Goal: Task Accomplishment & Management: Manage account settings

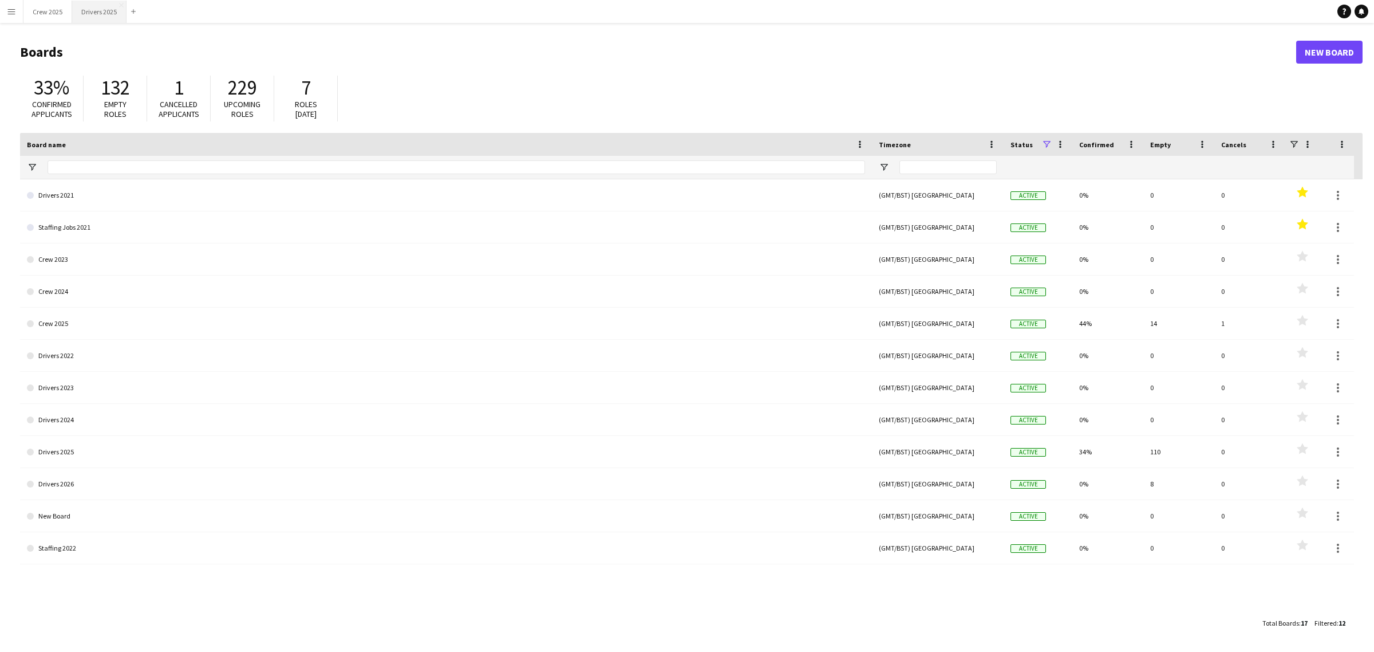
click at [87, 15] on button "Drivers 2025 Close" at bounding box center [99, 12] width 54 height 22
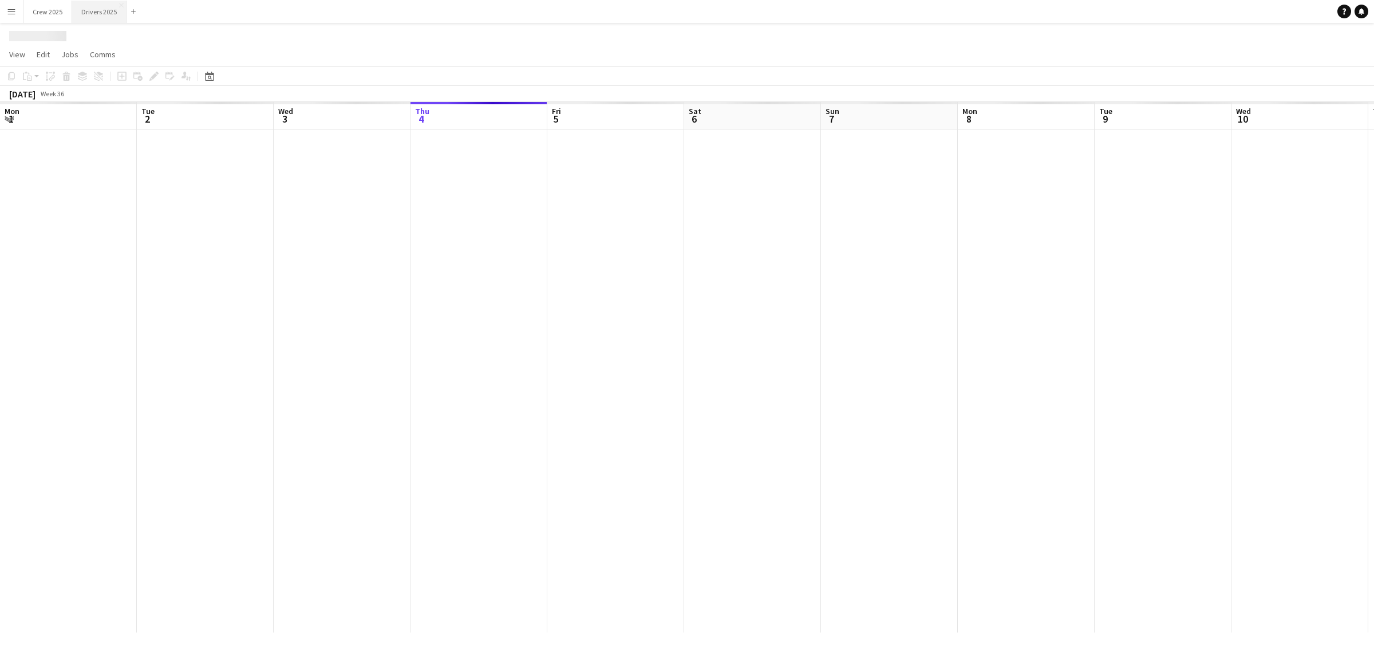
scroll to position [0, 273]
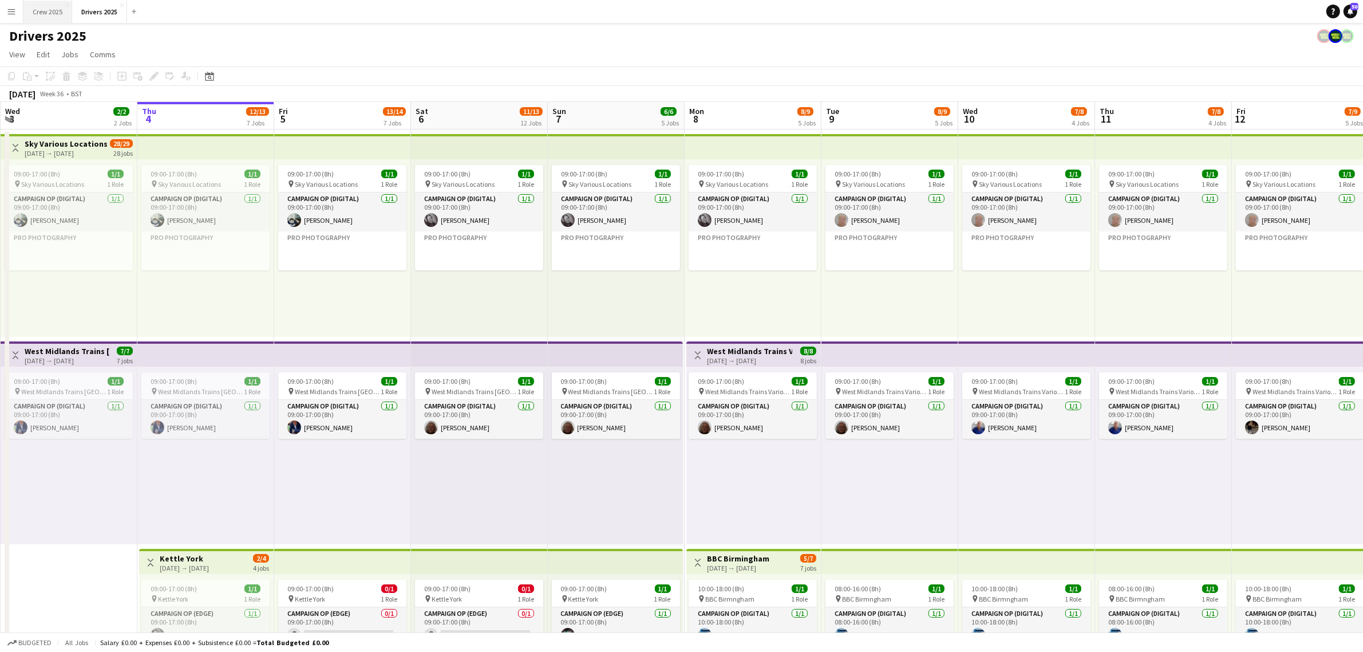
click at [53, 9] on button "Crew 2025 Close" at bounding box center [47, 12] width 49 height 22
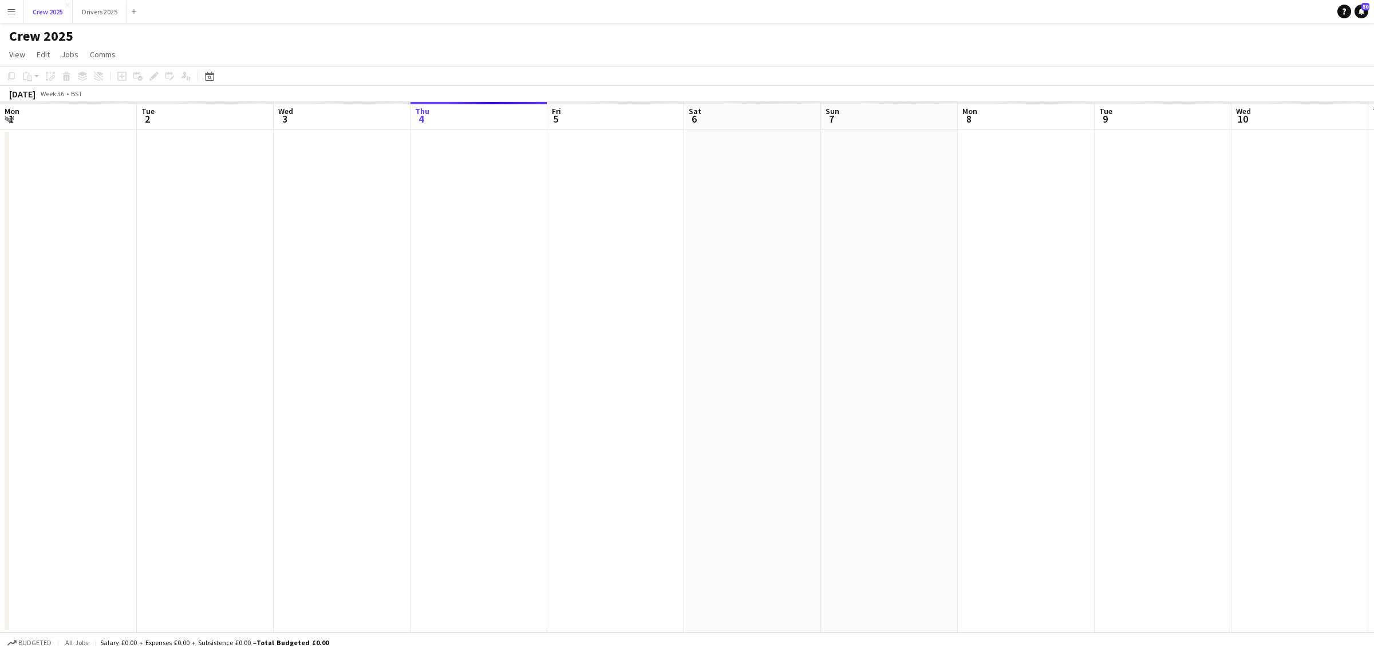
scroll to position [0, 273]
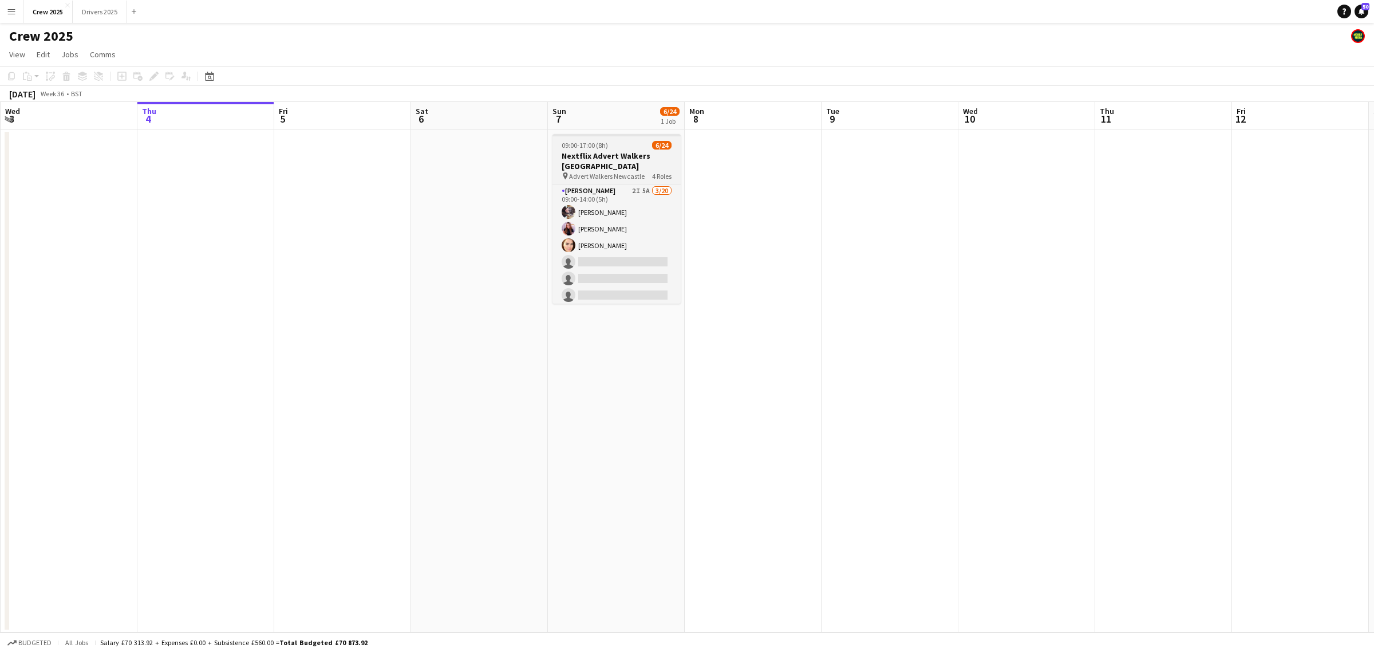
click at [626, 149] on div "09:00-17:00 (8h) 6/24" at bounding box center [617, 145] width 128 height 9
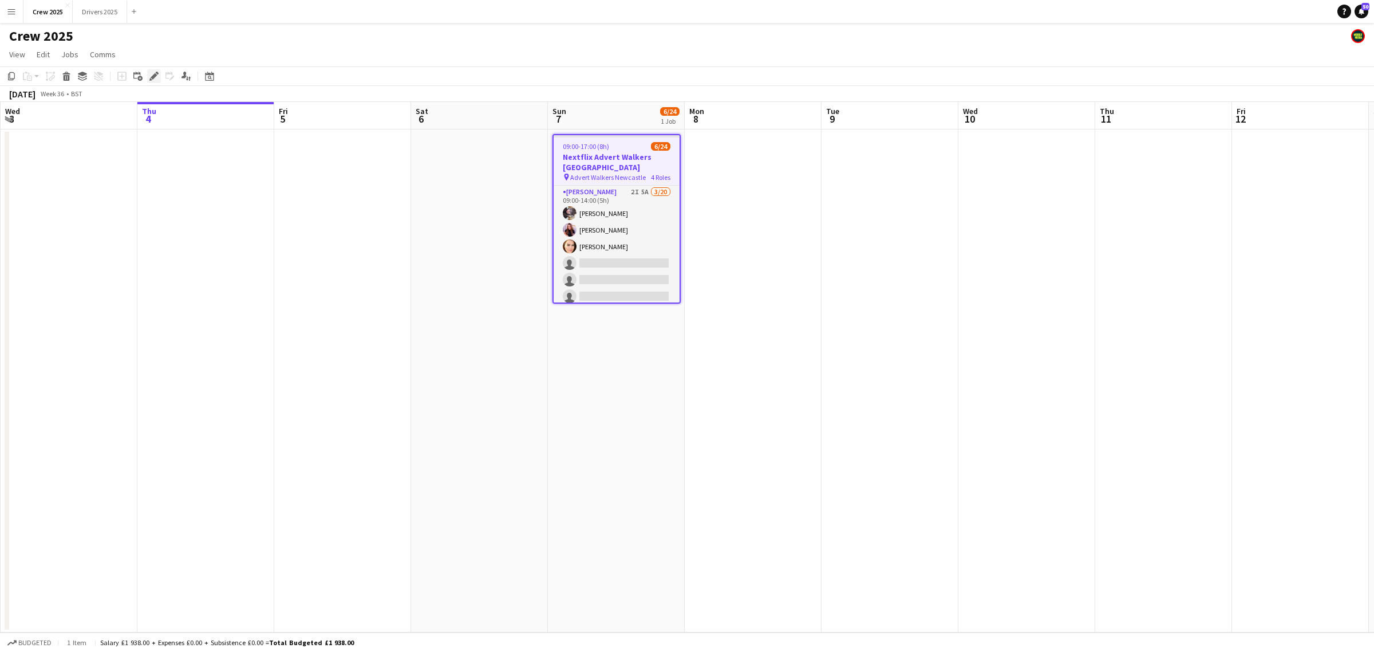
click at [151, 70] on div "Edit" at bounding box center [154, 76] width 14 height 14
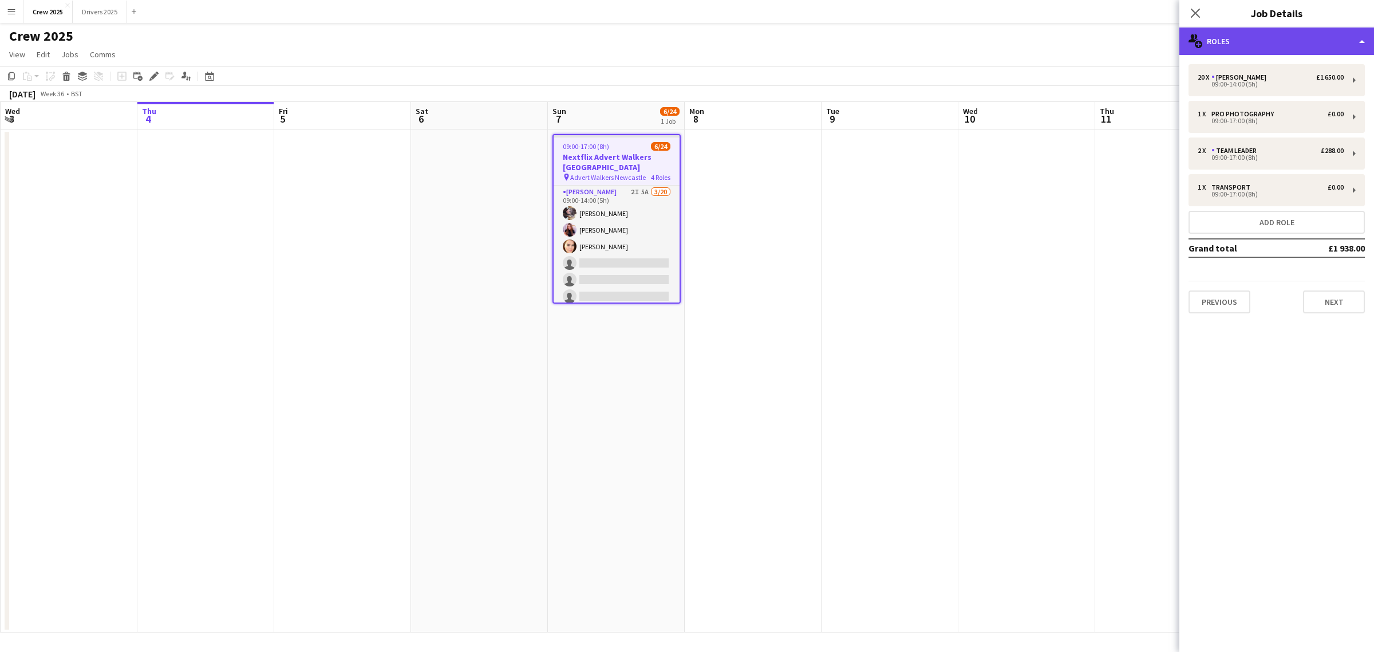
click at [1326, 41] on div "multiple-users-add Roles" at bounding box center [1277, 40] width 195 height 27
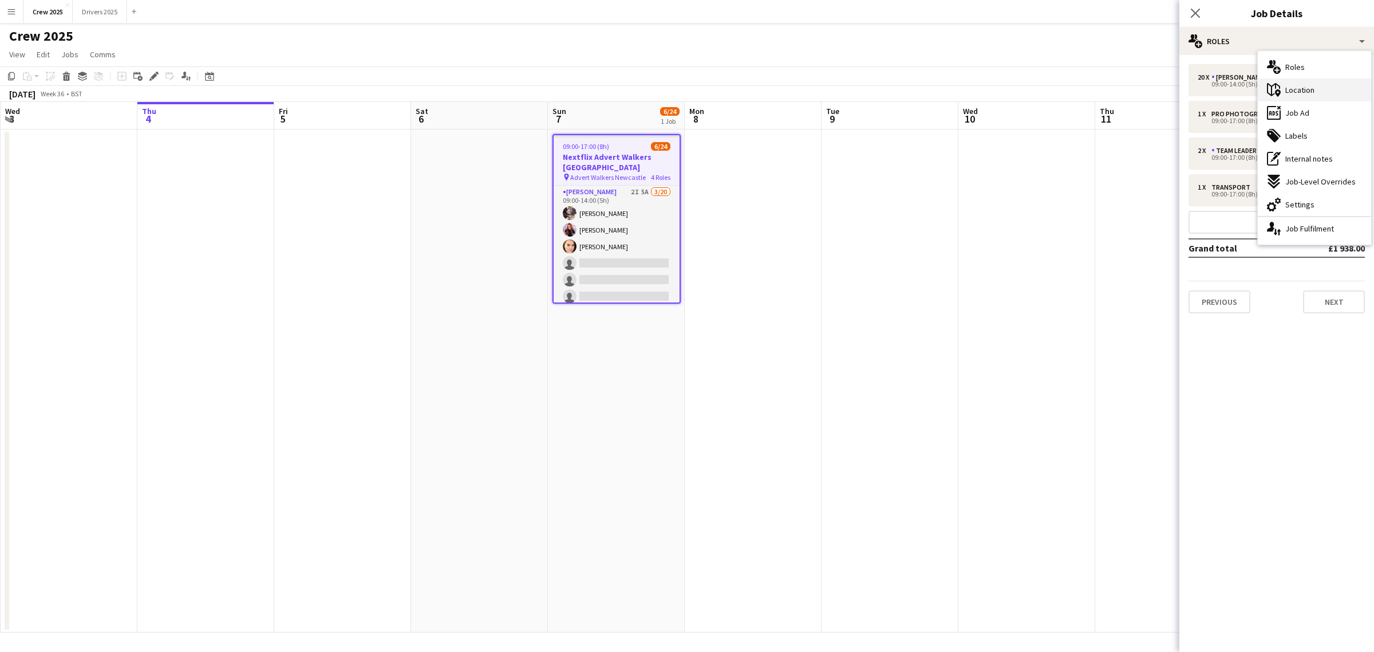
click at [1316, 93] on div "maps-pin-1 Location" at bounding box center [1314, 89] width 113 height 23
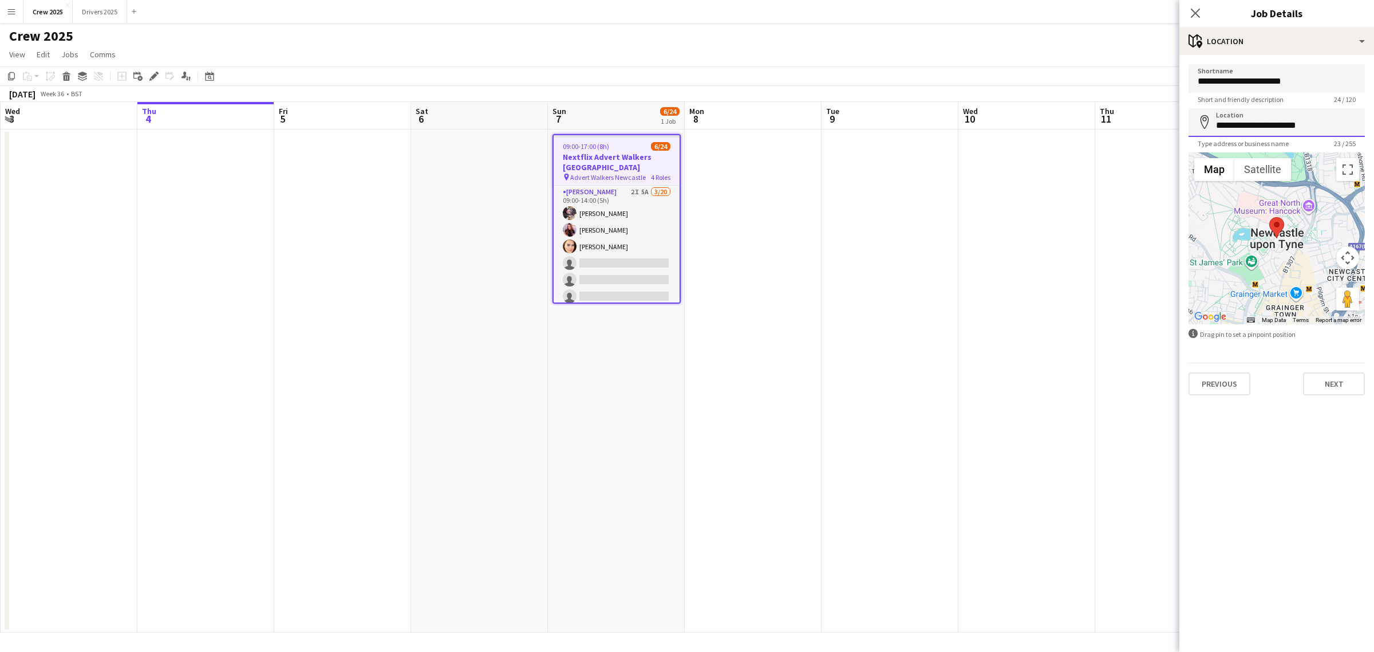
click at [1327, 127] on input "**********" at bounding box center [1277, 122] width 176 height 29
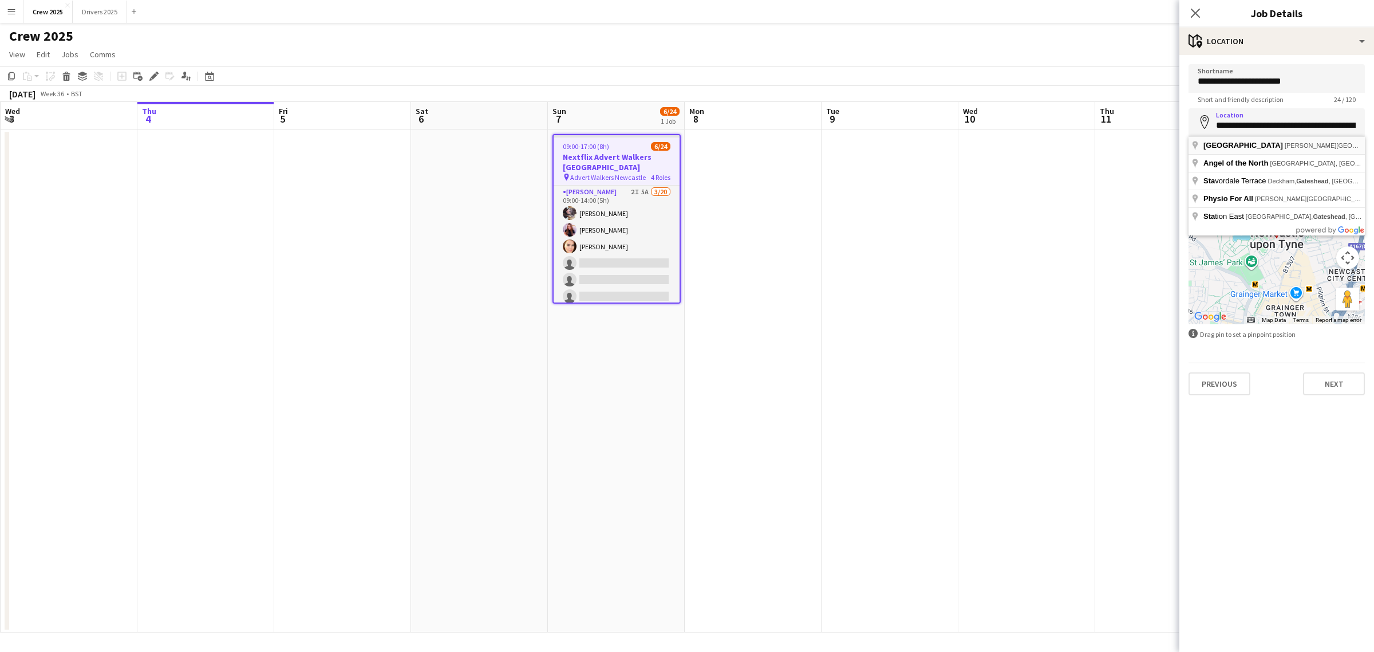
type input "**********"
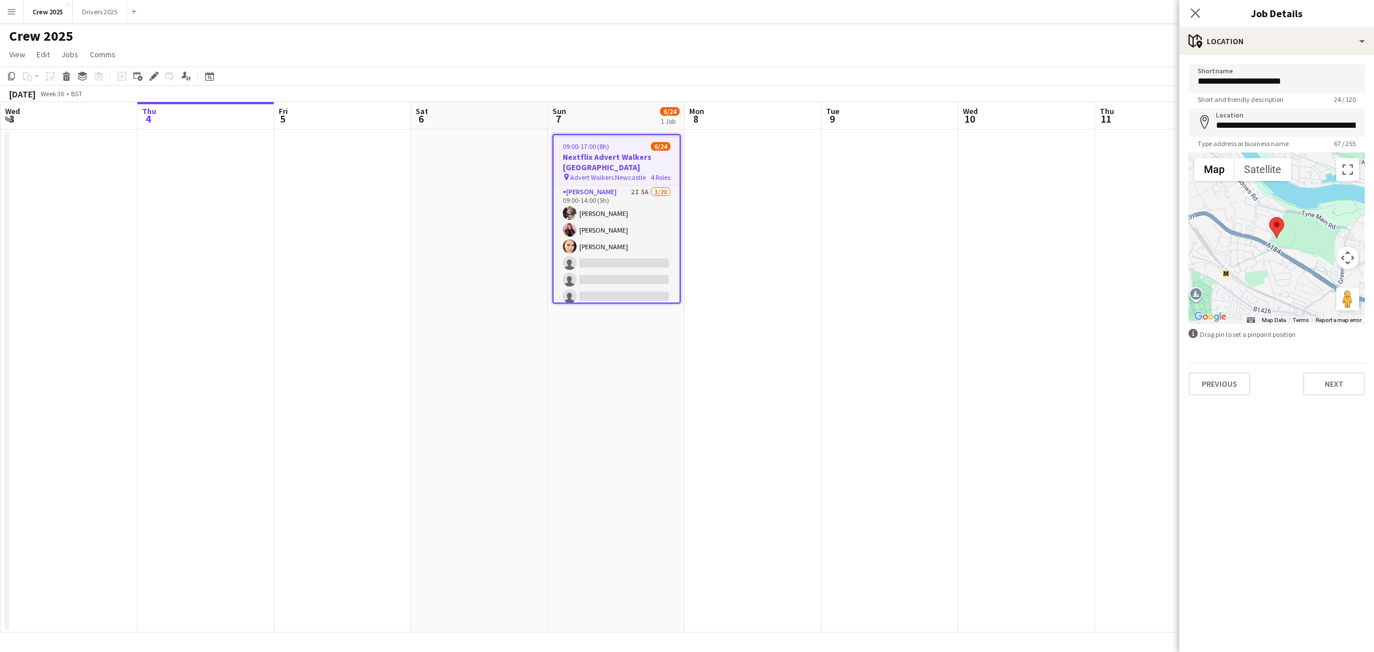
click at [894, 267] on app-date-cell at bounding box center [890, 380] width 137 height 503
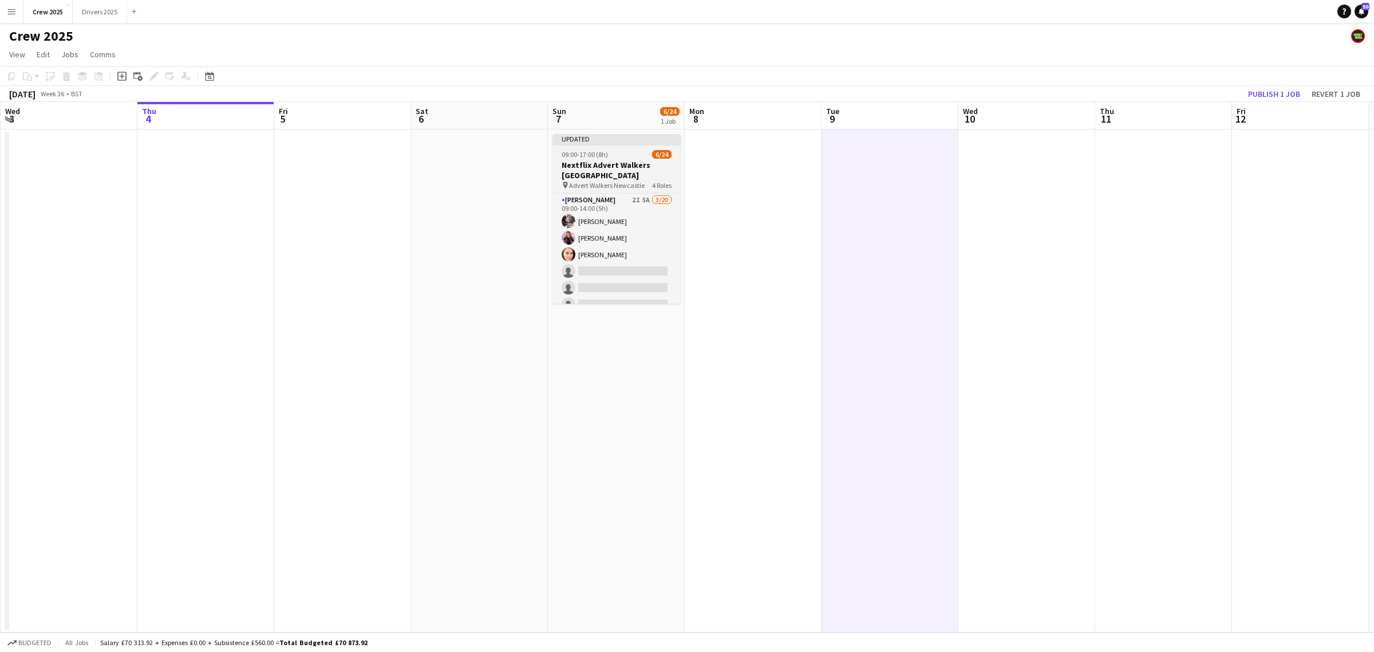
click at [589, 147] on app-job-card "Updated 09:00-17:00 (8h) 6/24 Nextflix Advert Walkers Newcastle pin Advert Walk…" at bounding box center [617, 218] width 128 height 169
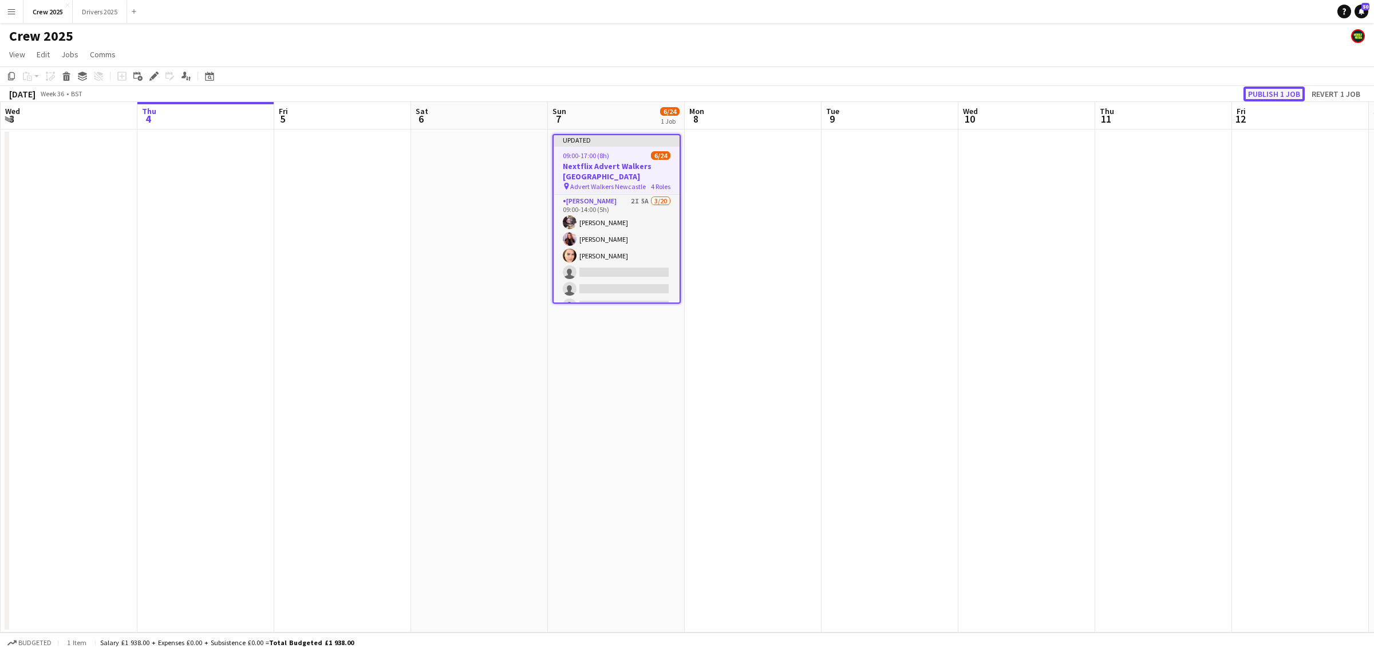
click at [1260, 93] on button "Publish 1 job" at bounding box center [1274, 93] width 61 height 15
click at [709, 419] on app-date-cell at bounding box center [753, 380] width 137 height 503
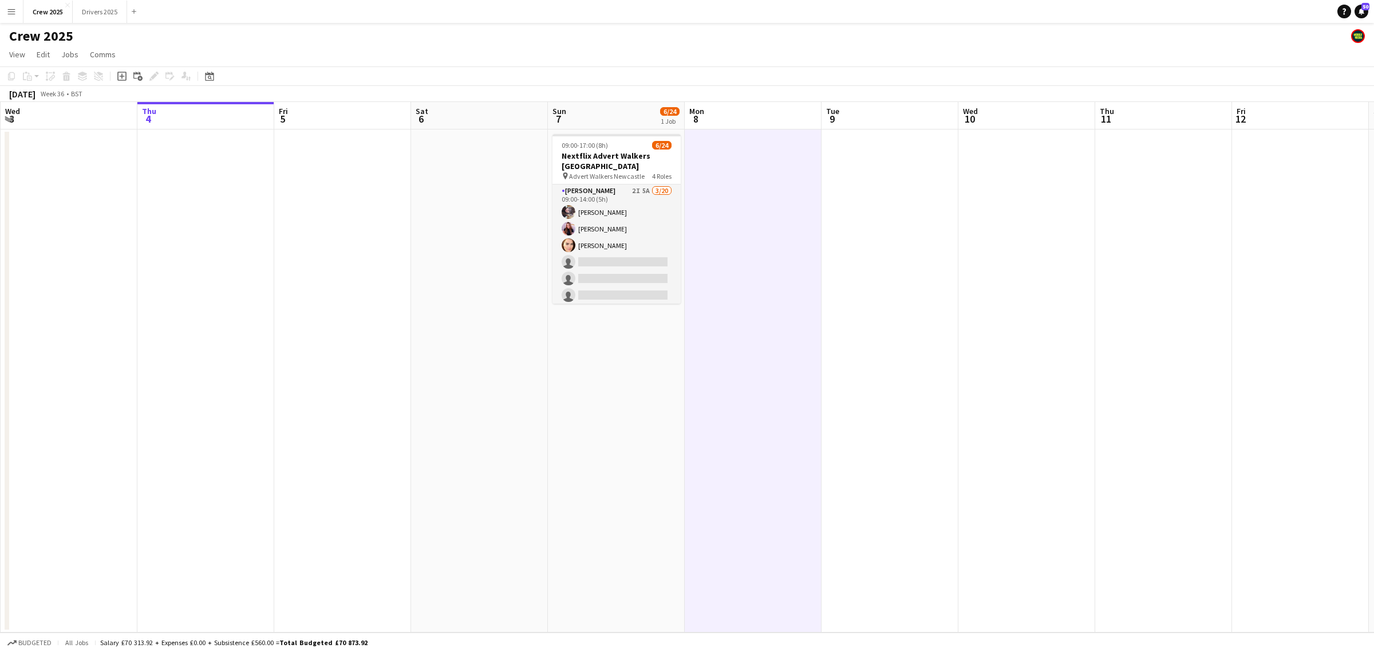
click at [1175, 176] on app-date-cell at bounding box center [1163, 380] width 137 height 503
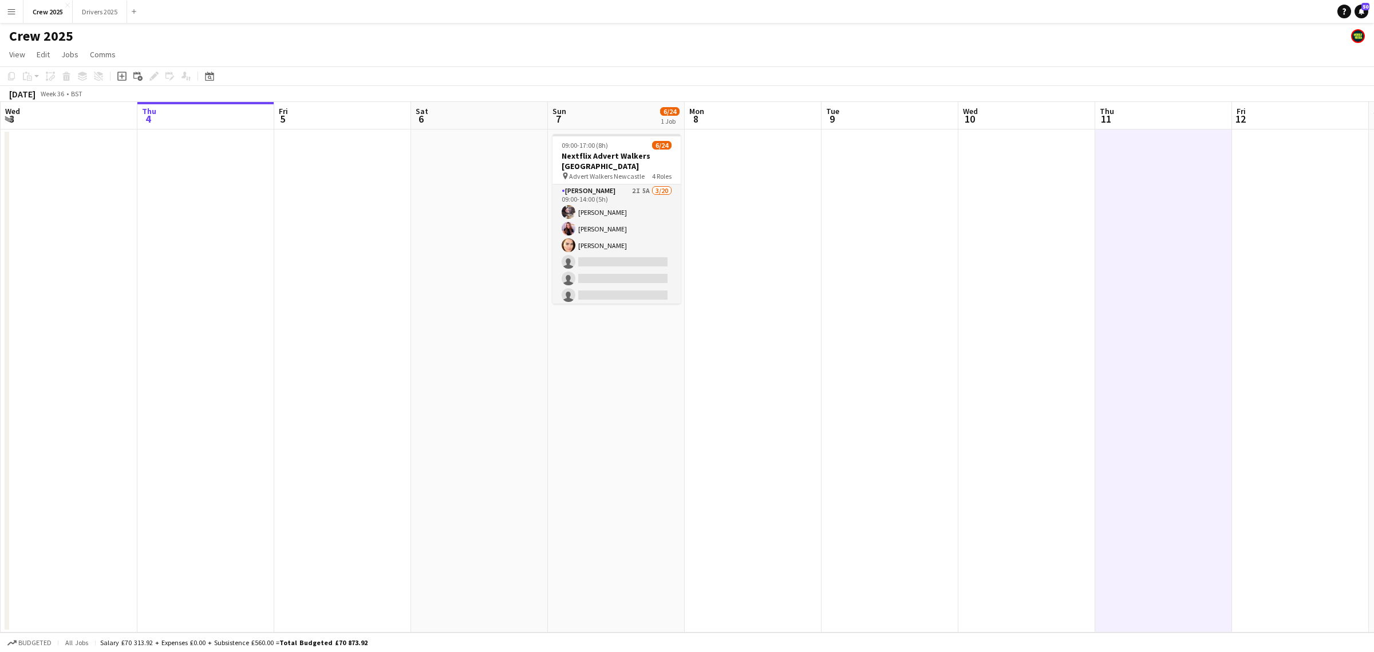
click at [9, 10] on app-icon "Menu" at bounding box center [11, 11] width 9 height 9
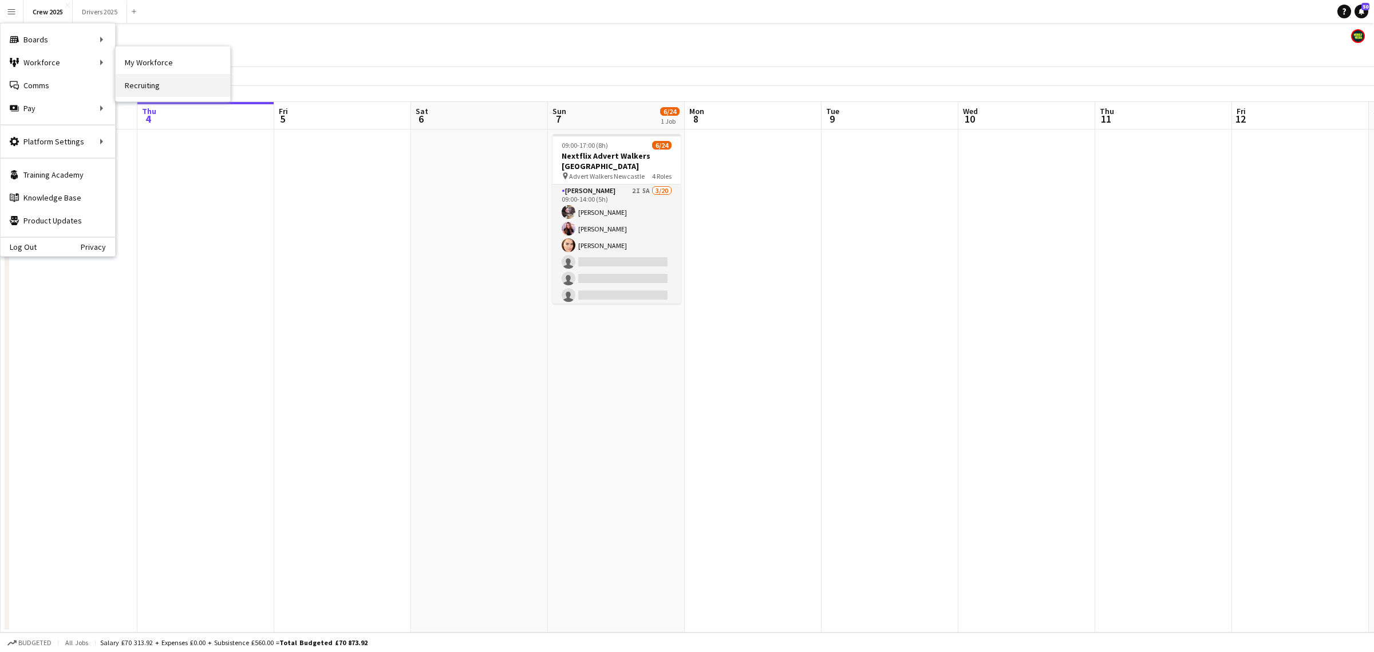
click at [191, 84] on link "Recruiting" at bounding box center [173, 85] width 115 height 23
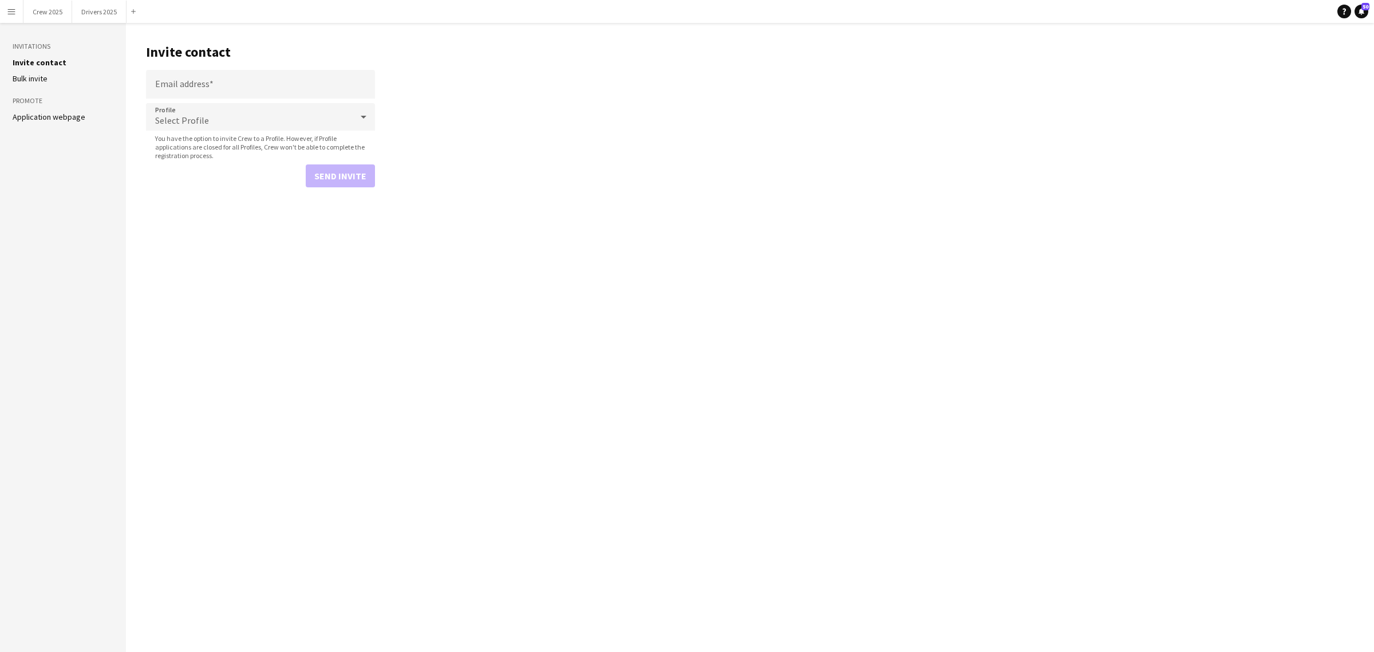
click at [78, 115] on link "Application webpage" at bounding box center [49, 117] width 73 height 10
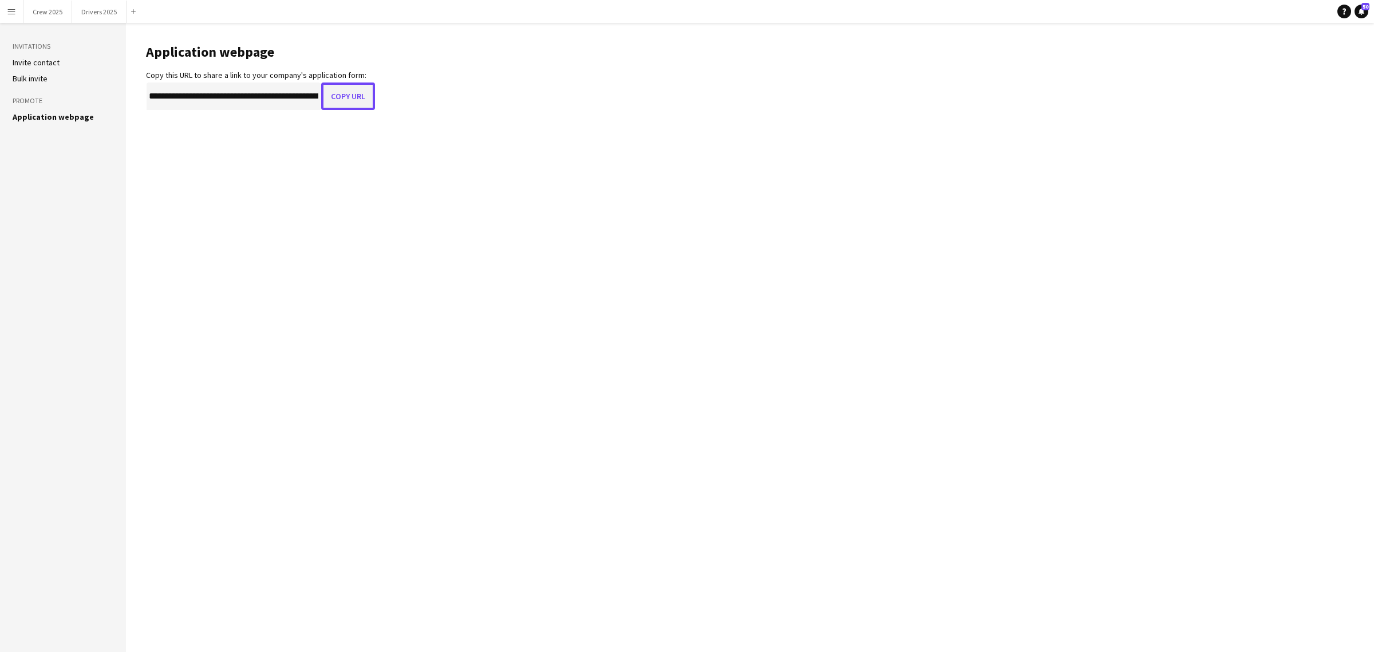
click at [342, 98] on button "Copy URL" at bounding box center [348, 95] width 54 height 27
